Goal: Task Accomplishment & Management: Use online tool/utility

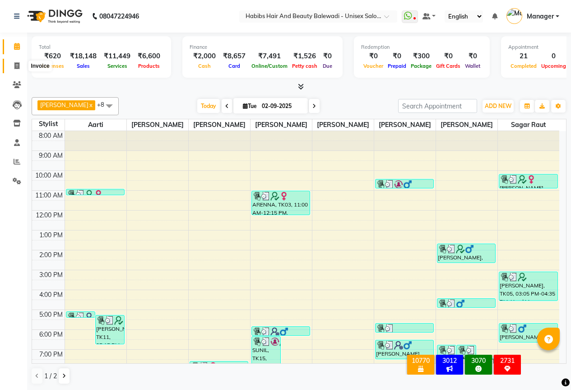
click at [18, 66] on icon at bounding box center [16, 65] width 5 height 7
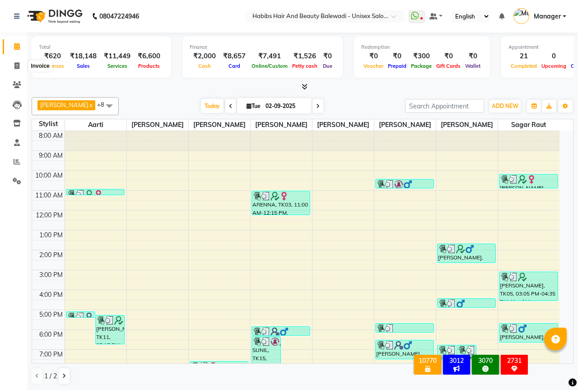
select select "5902"
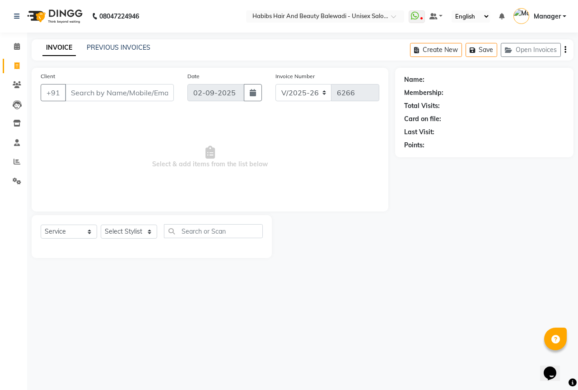
click at [112, 101] on input "Client" at bounding box center [119, 92] width 109 height 17
select select "package"
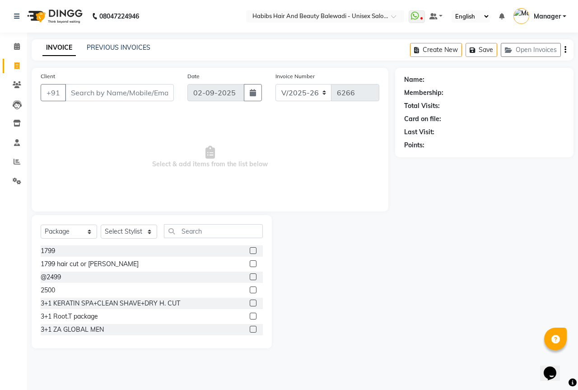
click at [111, 92] on input "Client" at bounding box center [119, 92] width 109 height 17
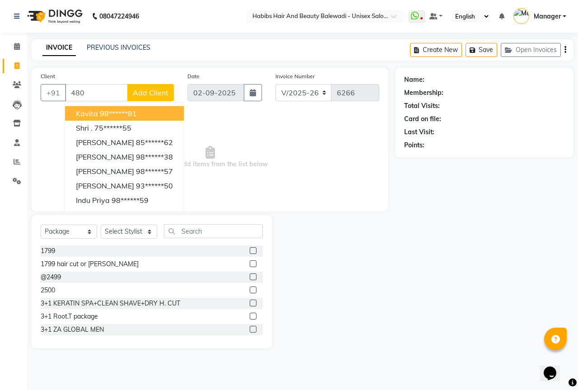
type input "480"
click at [51, 229] on select "Select Service Product Membership Package Voucher Prepaid Gift Card" at bounding box center [69, 231] width 56 height 14
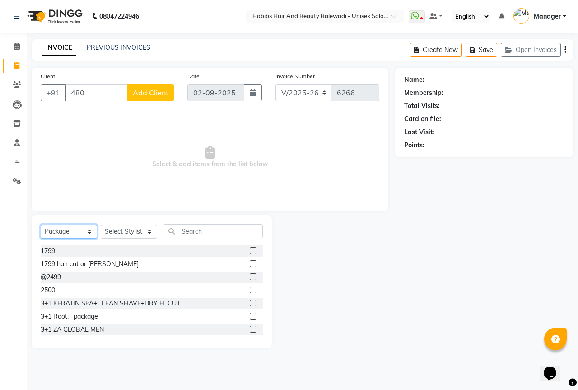
select select "service"
click at [41, 224] on select "Select Service Product Membership Package Voucher Prepaid Gift Card" at bounding box center [69, 231] width 56 height 14
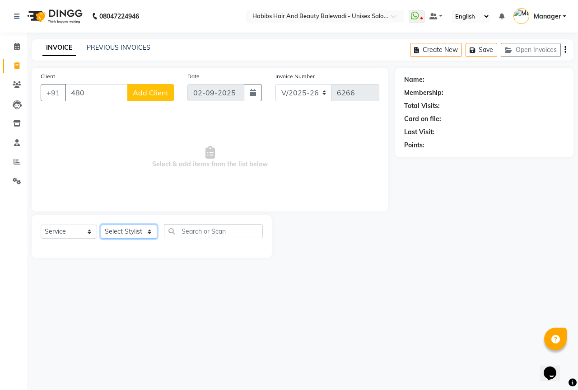
click at [141, 226] on select "Select Stylist Aarti Akshay Gaikwad [PERSON_NAME] [PERSON_NAME] [PERSON_NAME] […" at bounding box center [129, 231] width 56 height 14
select select "59550"
click at [101, 224] on select "Select Stylist Aarti Akshay Gaikwad [PERSON_NAME] [PERSON_NAME] [PERSON_NAME] […" at bounding box center [129, 231] width 56 height 14
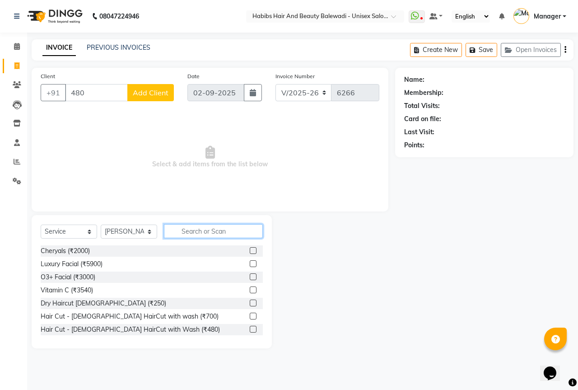
click at [189, 229] on input "text" at bounding box center [213, 231] width 99 height 14
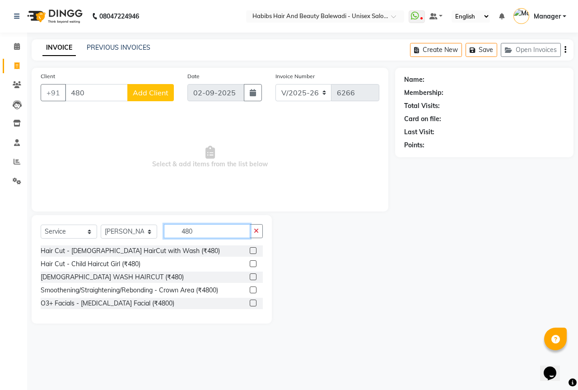
type input "480"
click at [253, 249] on label at bounding box center [253, 250] width 7 height 7
click at [253, 249] on input "checkbox" at bounding box center [253, 251] width 6 height 6
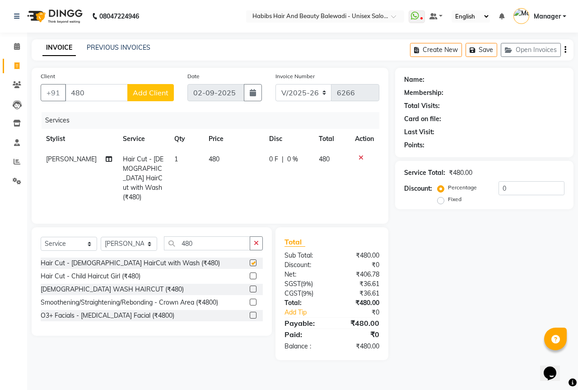
checkbox input "false"
click at [200, 236] on input "480" at bounding box center [207, 243] width 86 height 14
type input "4"
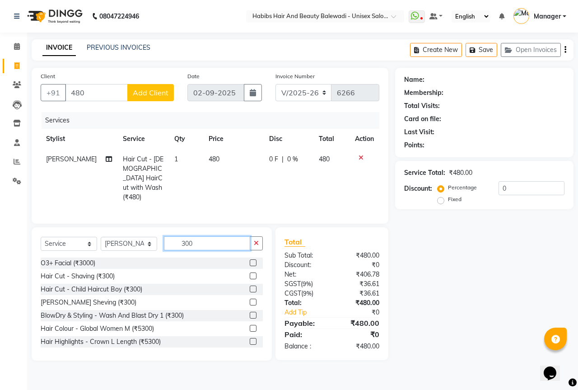
type input "300"
click at [250, 299] on label at bounding box center [253, 302] width 7 height 7
click at [250, 299] on input "checkbox" at bounding box center [253, 302] width 6 height 6
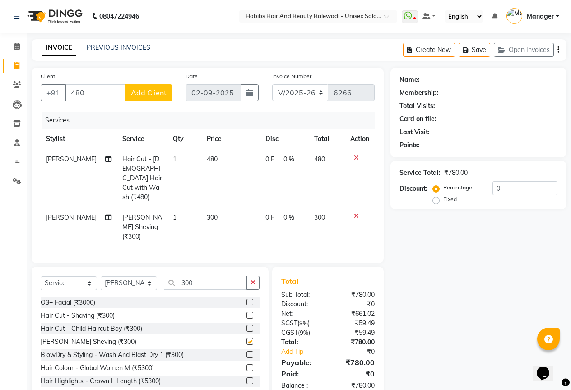
checkbox input "false"
click at [209, 275] on input "300" at bounding box center [205, 282] width 83 height 14
type input "3"
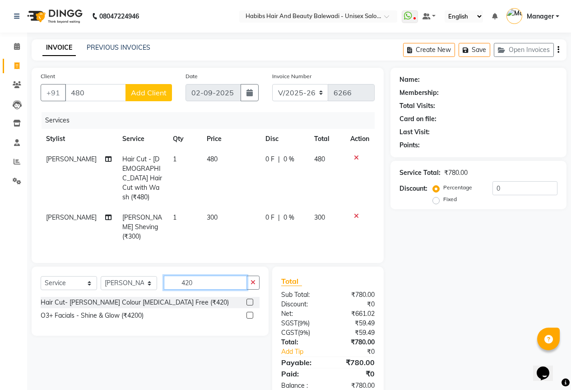
type input "420"
click at [251, 299] on label at bounding box center [250, 302] width 7 height 7
click at [251, 299] on input "checkbox" at bounding box center [250, 302] width 6 height 6
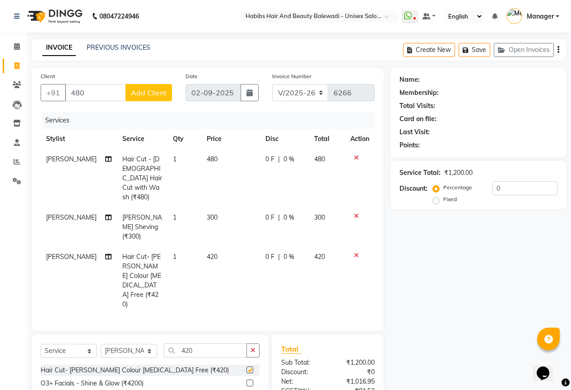
checkbox input "false"
click at [102, 95] on input "480" at bounding box center [95, 92] width 61 height 17
type input "4"
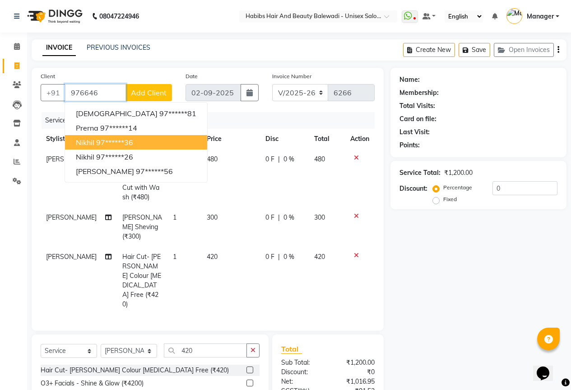
click at [92, 136] on button "Nikhil 97******36" at bounding box center [136, 142] width 142 height 14
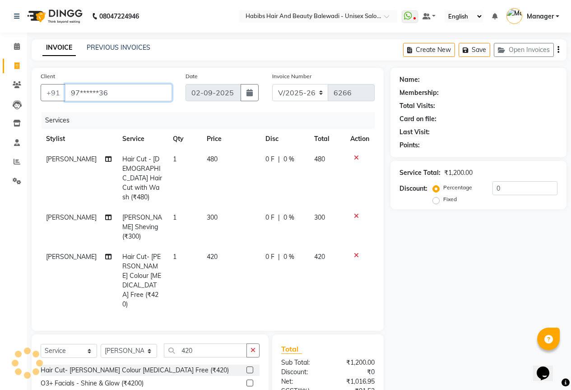
type input "97******36"
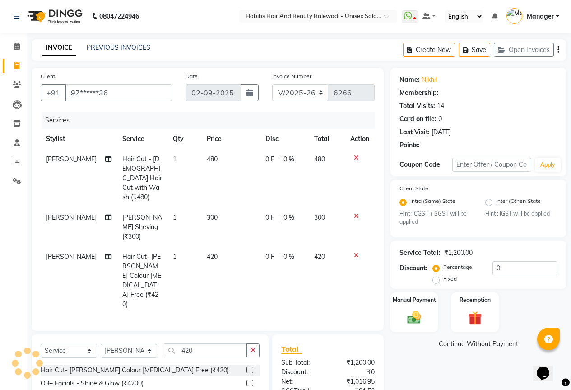
select select "2: Object"
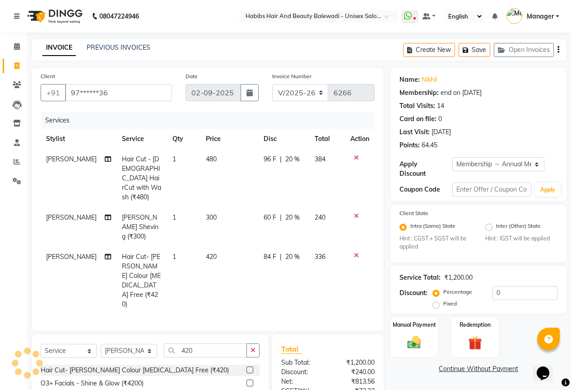
type input "20"
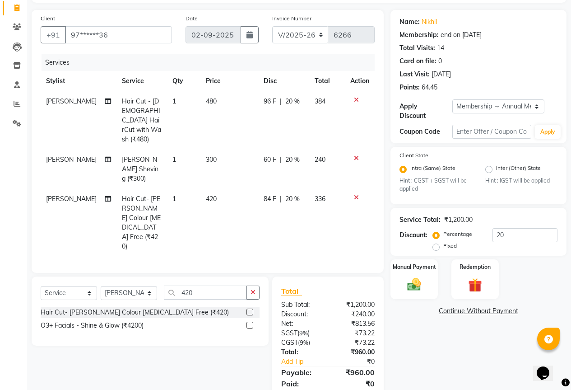
scroll to position [60, 0]
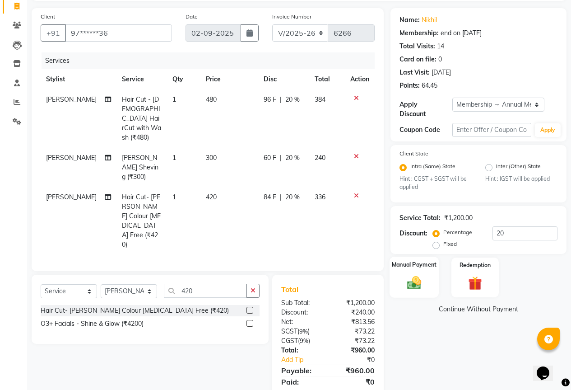
click at [418, 263] on div "Manual Payment" at bounding box center [414, 277] width 49 height 41
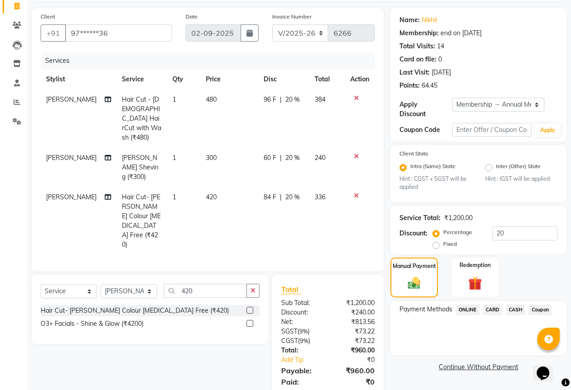
click at [469, 304] on span "ONLINE" at bounding box center [467, 309] width 23 height 10
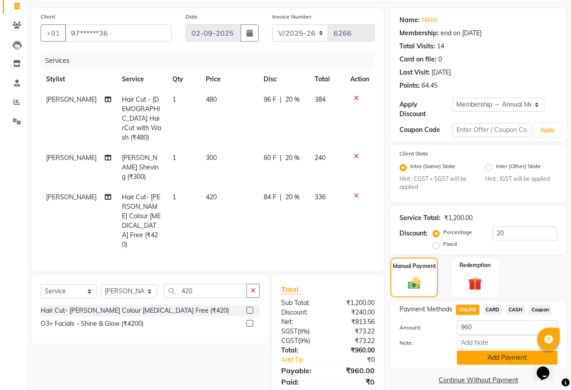
click at [506, 352] on button "Add Payment" at bounding box center [507, 357] width 101 height 14
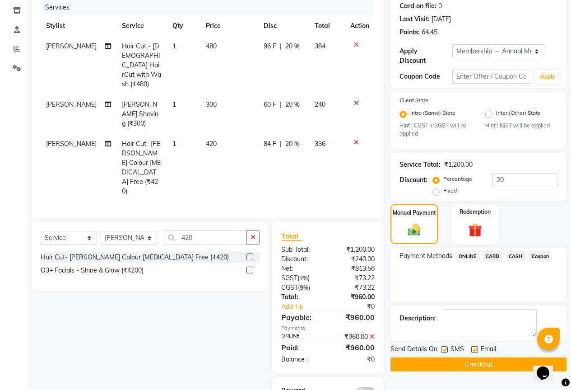
scroll to position [119, 0]
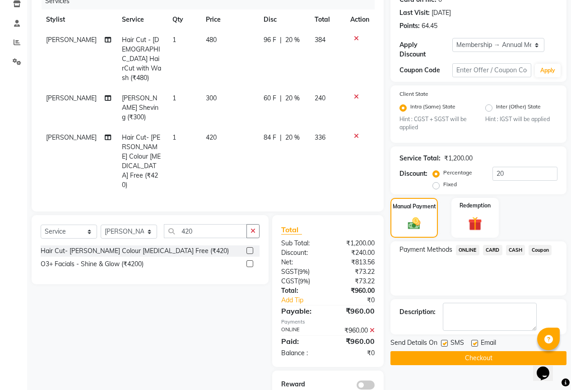
click at [480, 355] on button "Checkout" at bounding box center [479, 358] width 176 height 14
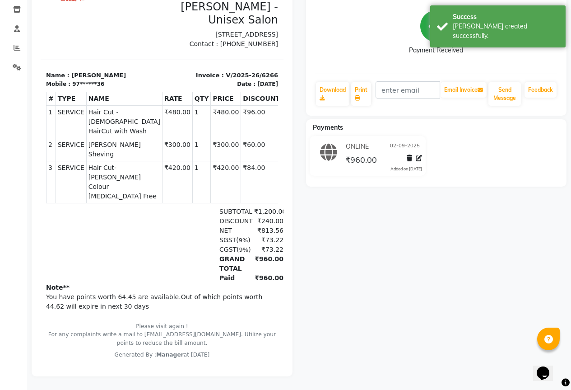
scroll to position [121, 0]
